Goal: Task Accomplishment & Management: Manage account settings

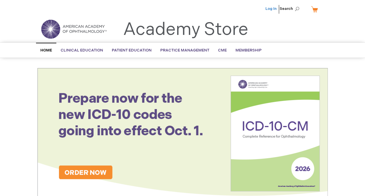
click at [253, 8] on link "Log In" at bounding box center [270, 8] width 11 height 5
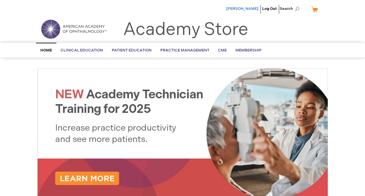
click at [244, 6] on span "[PERSON_NAME]" at bounding box center [242, 8] width 32 height 5
